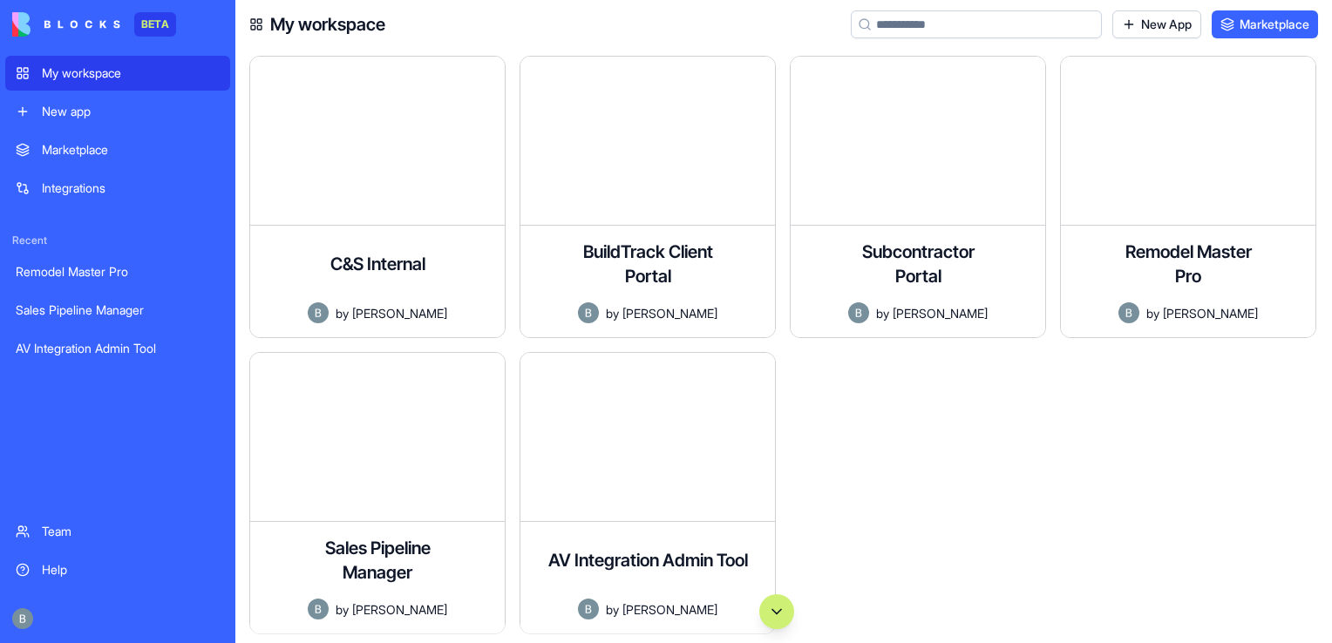
click at [656, 601] on div at bounding box center [776, 612] width 1083 height 35
click at [778, 622] on button "Scroll to bottom" at bounding box center [776, 612] width 35 height 35
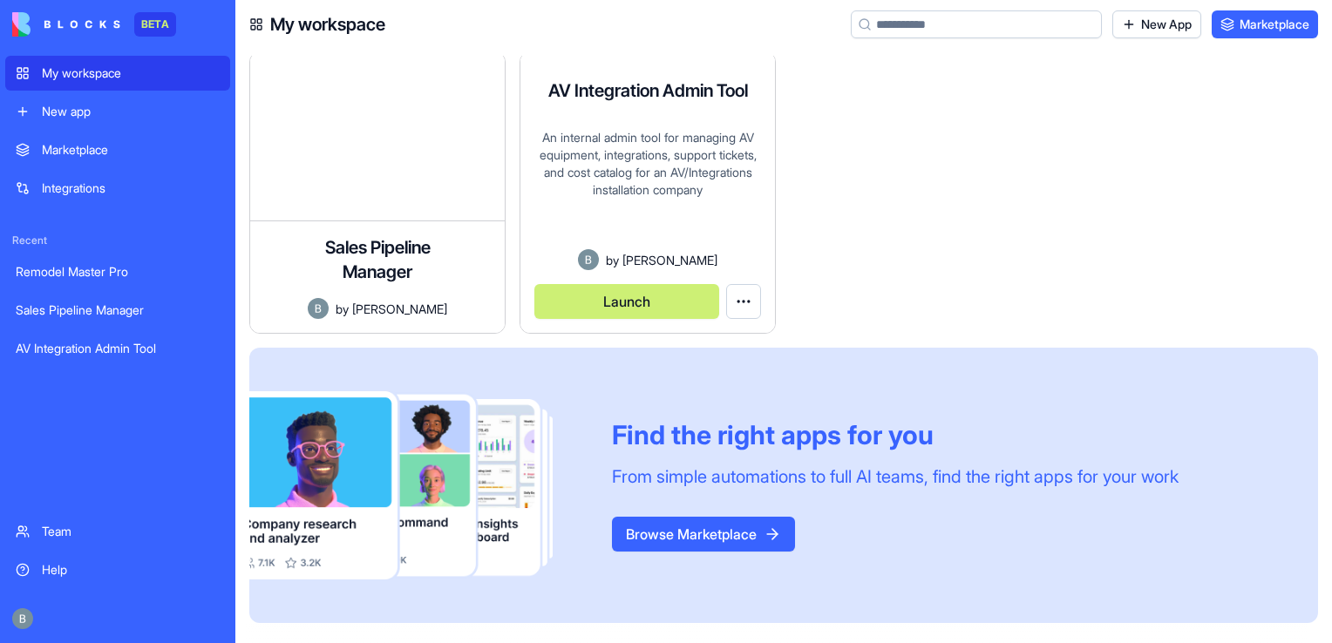
click at [635, 302] on button "Launch" at bounding box center [626, 301] width 185 height 35
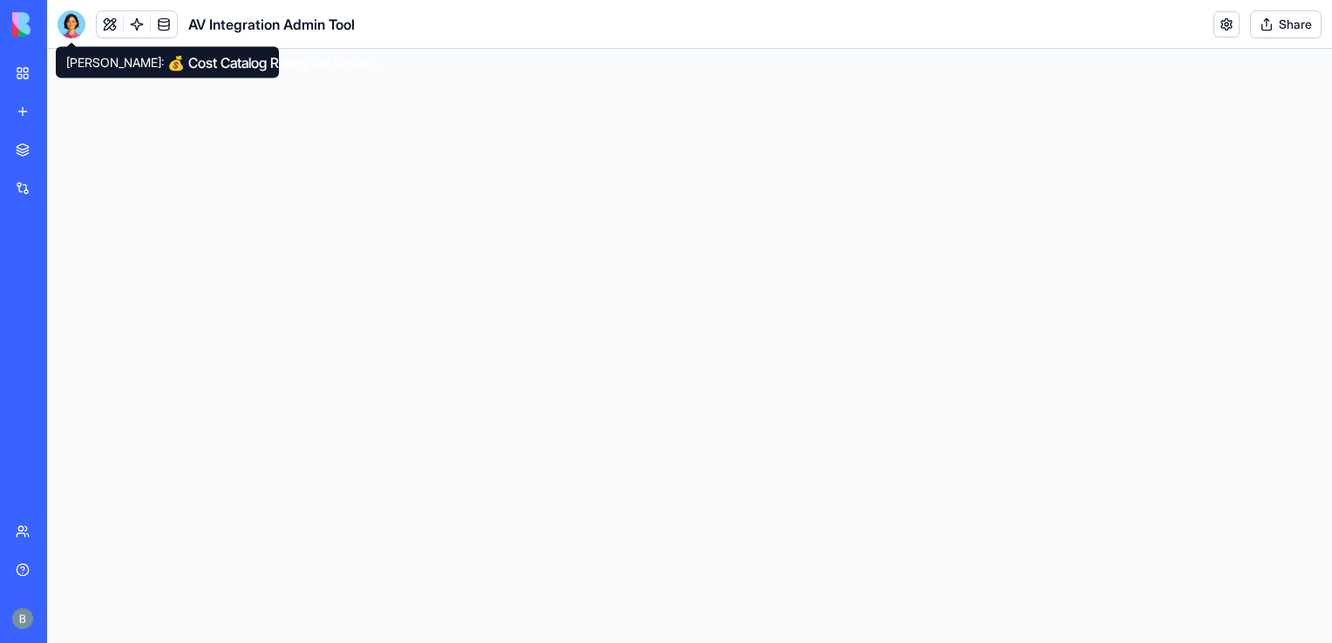
click at [71, 22] on div at bounding box center [72, 24] width 28 height 28
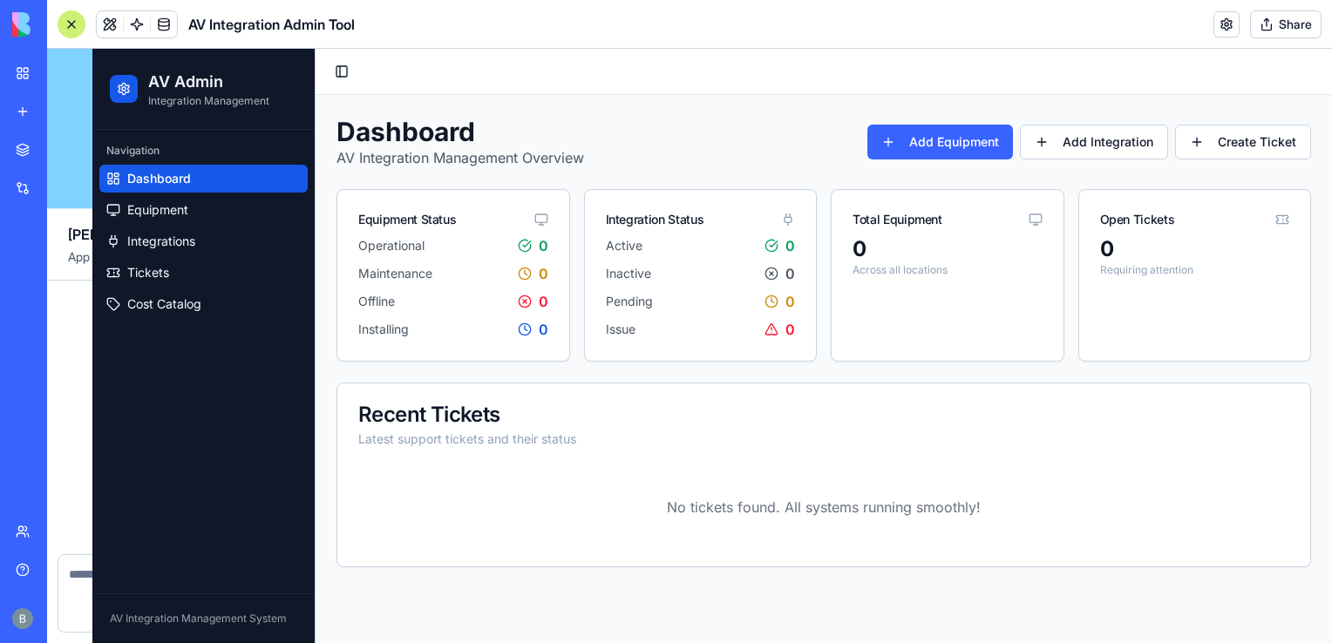
scroll to position [3752, 0]
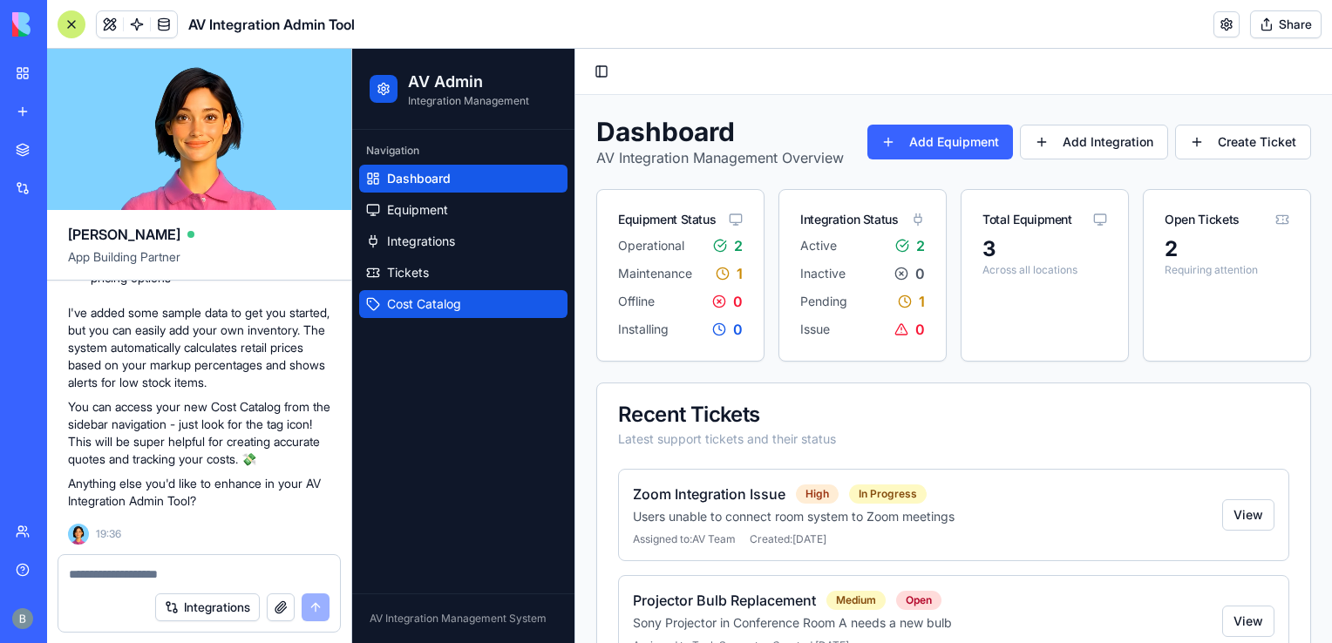
click at [409, 307] on span "Cost Catalog" at bounding box center [424, 304] width 74 height 17
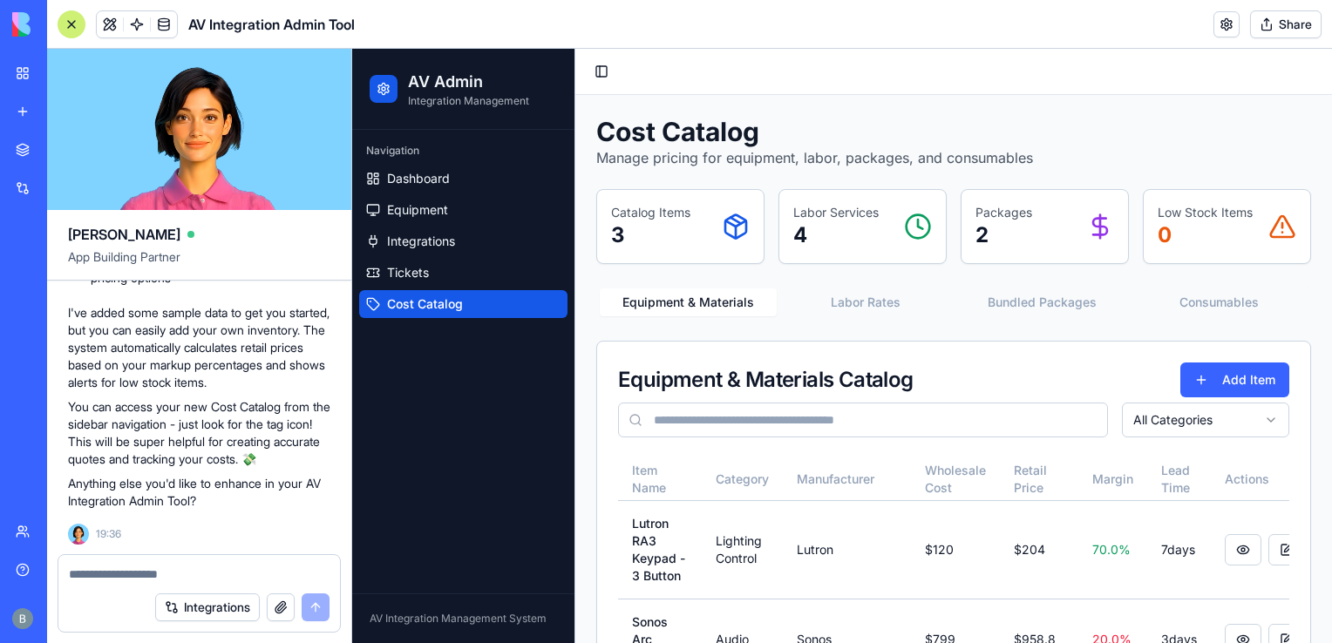
click at [144, 572] on textarea at bounding box center [199, 574] width 261 height 17
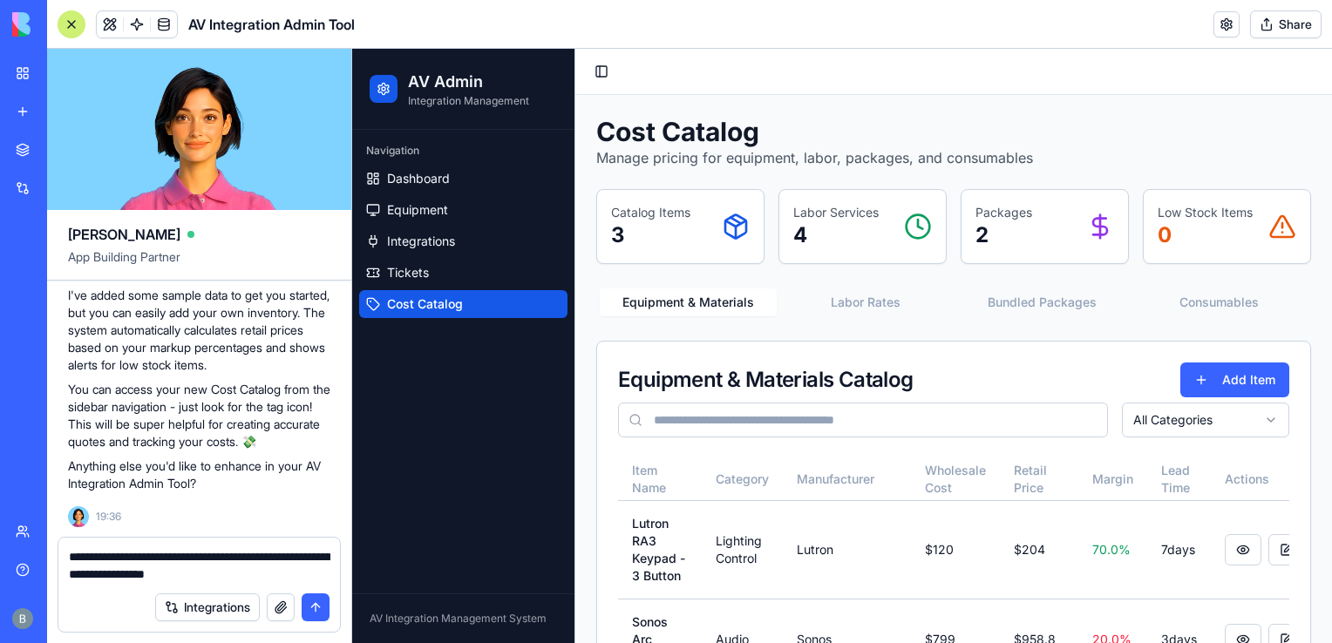
type textarea "**********"
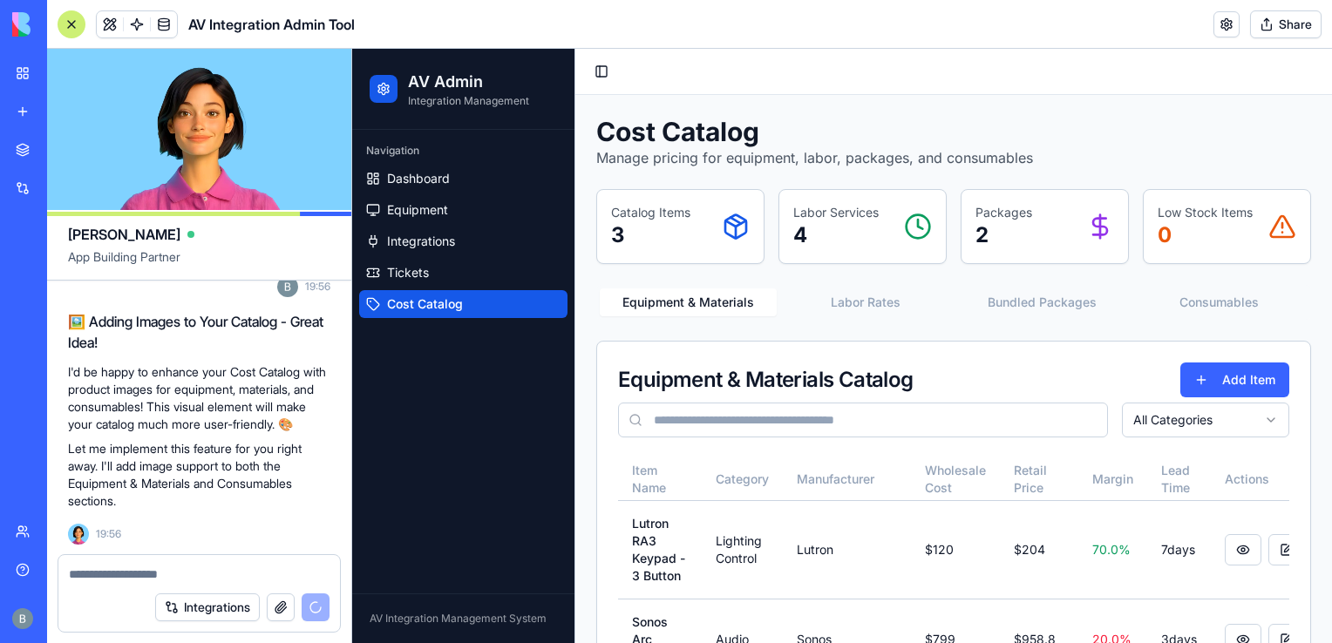
scroll to position [4149, 0]
